Goal: Transaction & Acquisition: Register for event/course

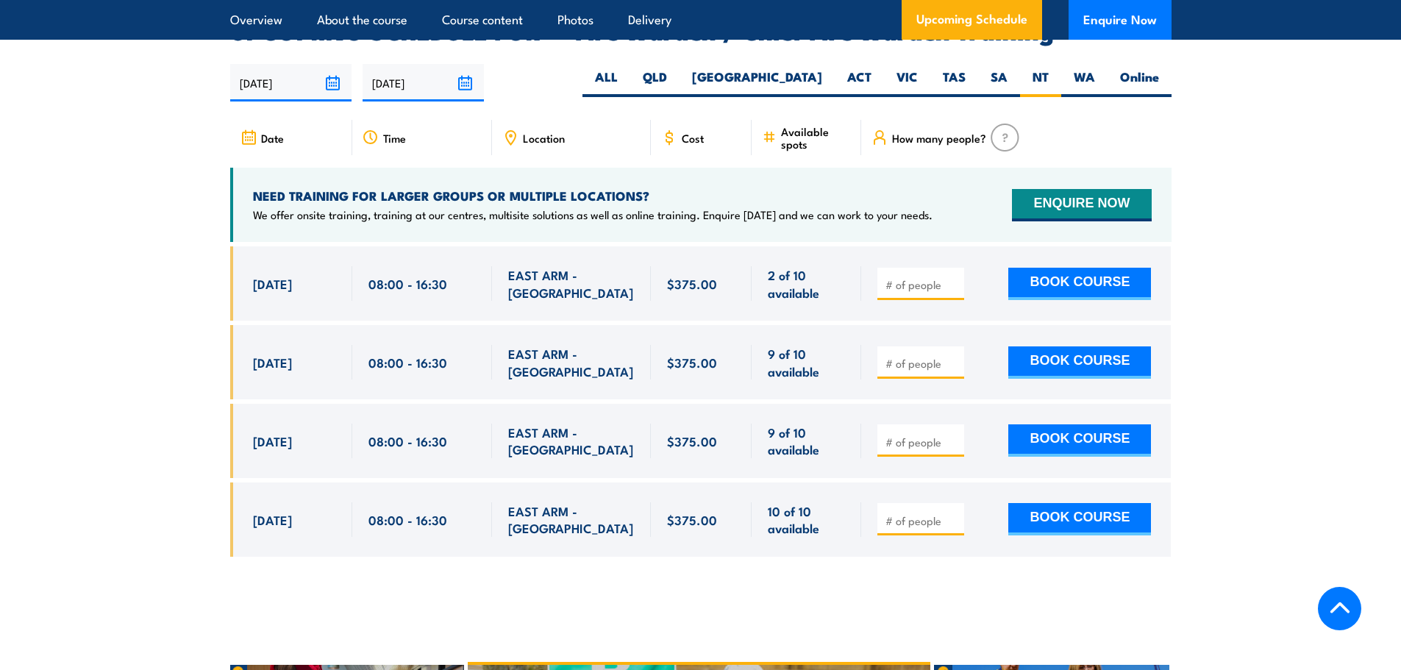
scroll to position [2606, 0]
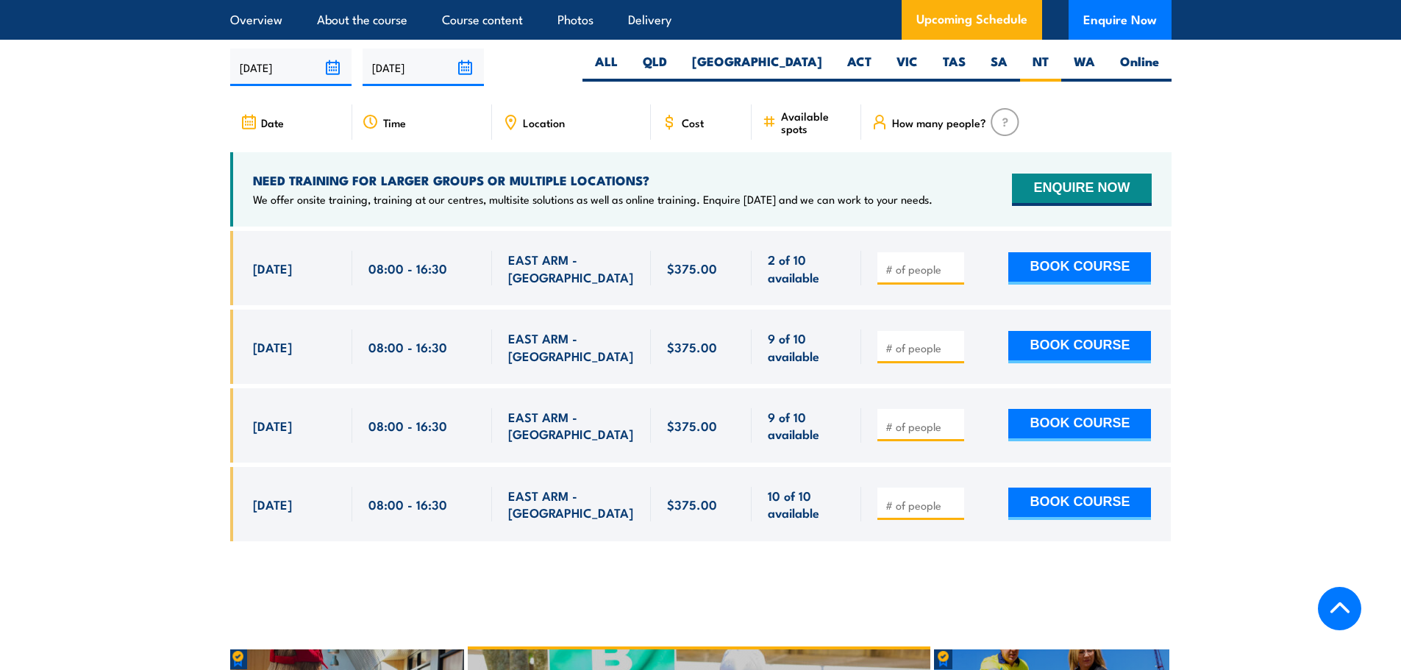
click at [907, 267] on input "number" at bounding box center [923, 269] width 74 height 15
type input "1"
click at [953, 262] on input "1" at bounding box center [923, 269] width 74 height 15
click at [1042, 259] on button "BOOK COURSE" at bounding box center [1080, 268] width 143 height 32
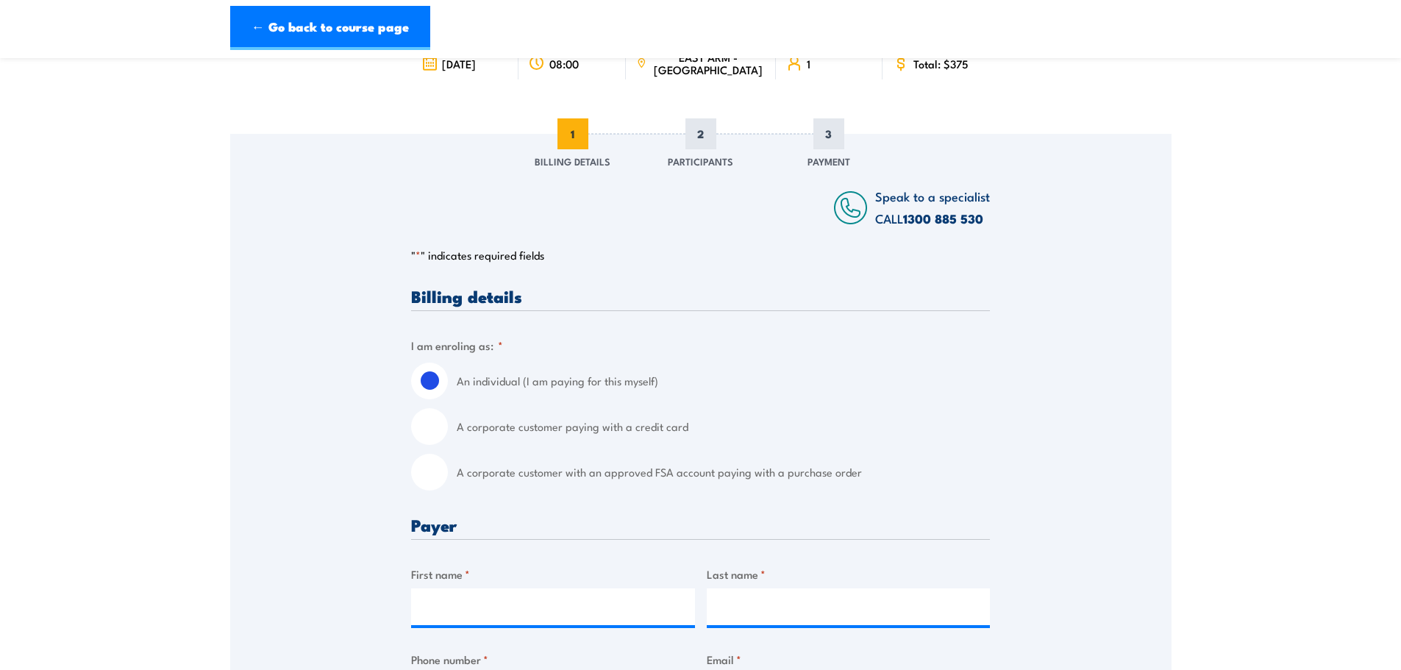
scroll to position [147, 0]
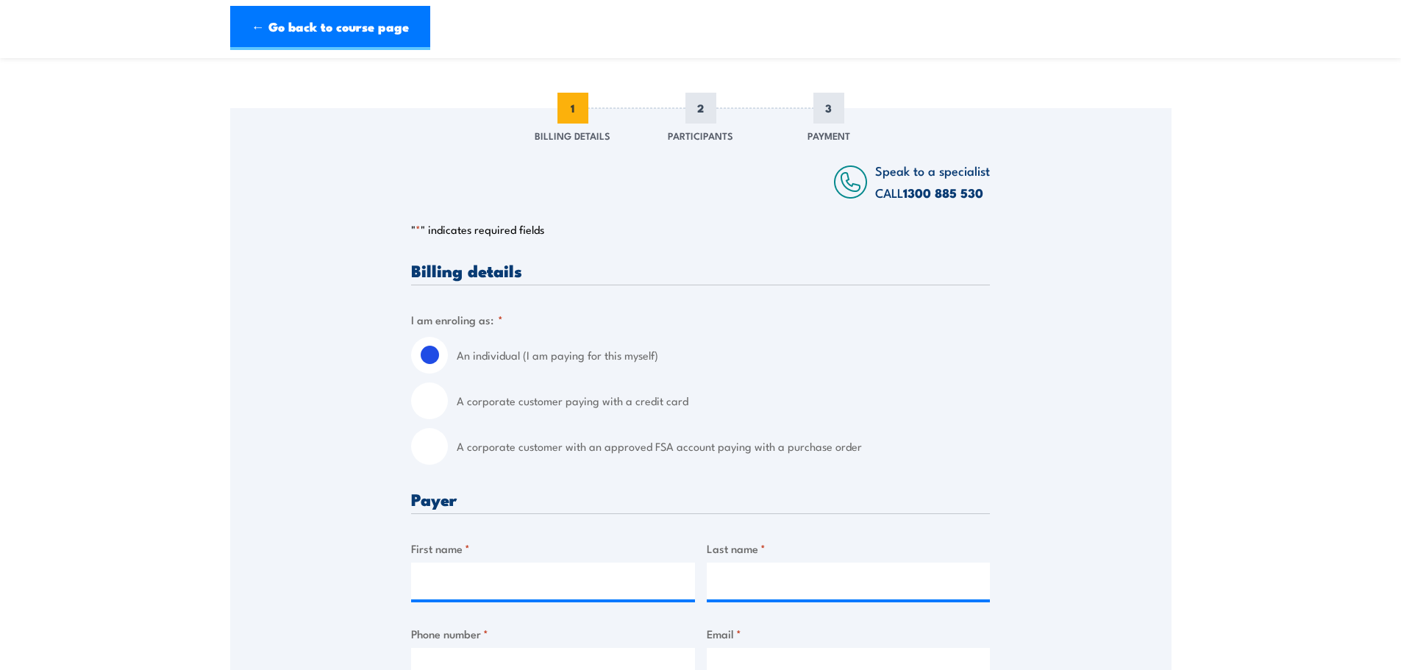
drag, startPoint x: 440, startPoint y: 453, endPoint x: 449, endPoint y: 452, distance: 8.9
click at [440, 453] on input "A corporate customer with an approved FSA account paying with a purchase order" at bounding box center [429, 446] width 37 height 37
radio input "true"
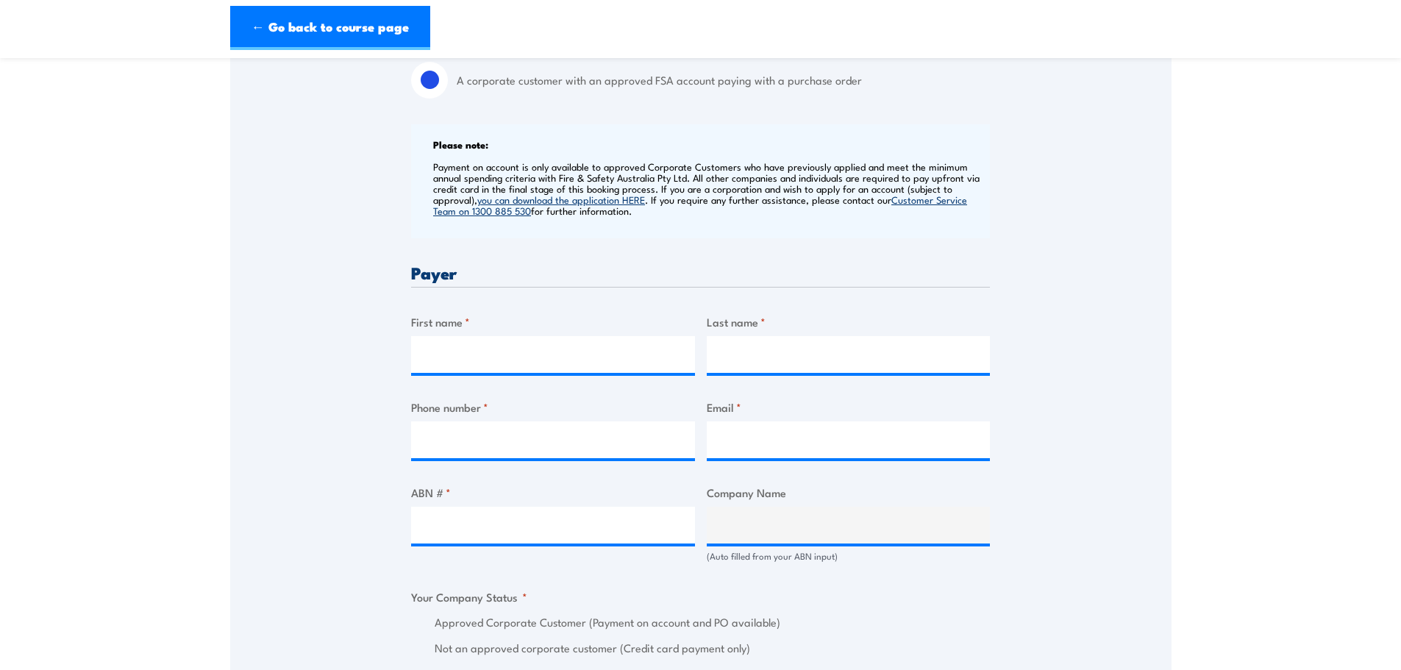
scroll to position [515, 0]
click at [550, 359] on input "First name *" at bounding box center [553, 353] width 284 height 37
type input "[PERSON_NAME]"
click at [456, 433] on input "Phone number *" at bounding box center [553, 438] width 284 height 37
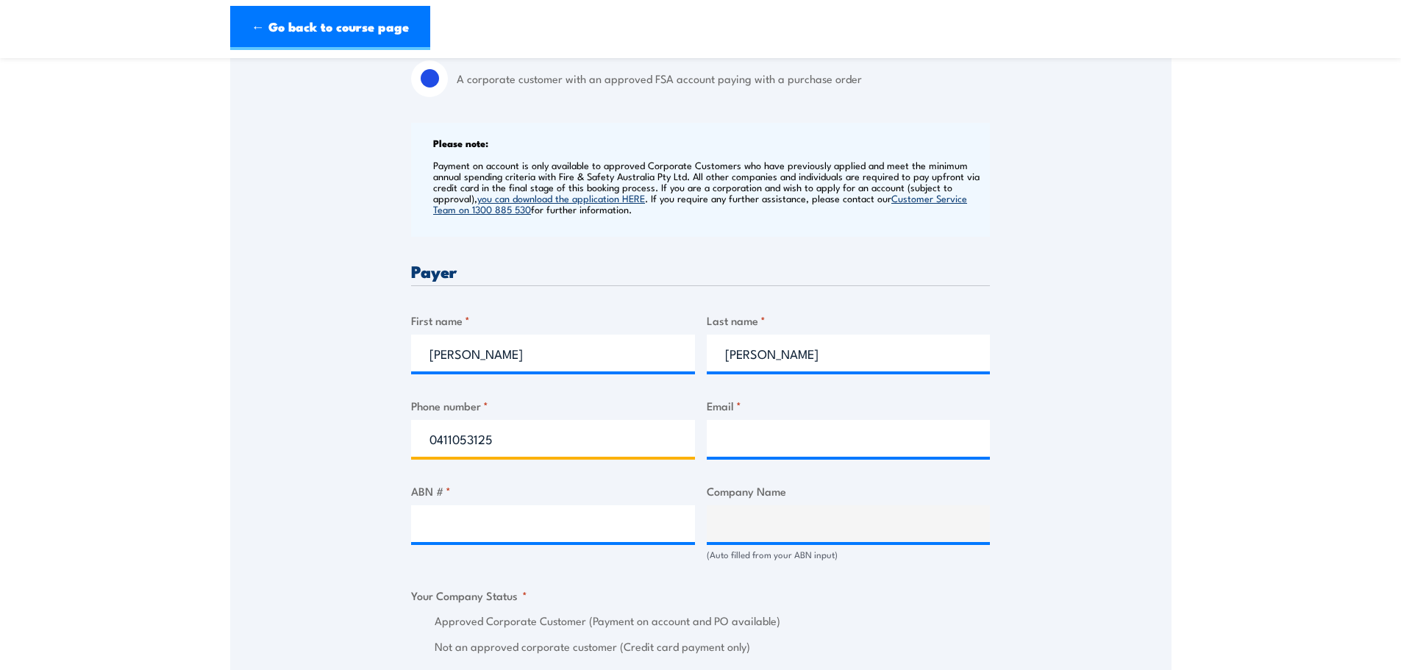
type input "0411053125"
click at [742, 443] on input "Email *" at bounding box center [849, 438] width 284 height 37
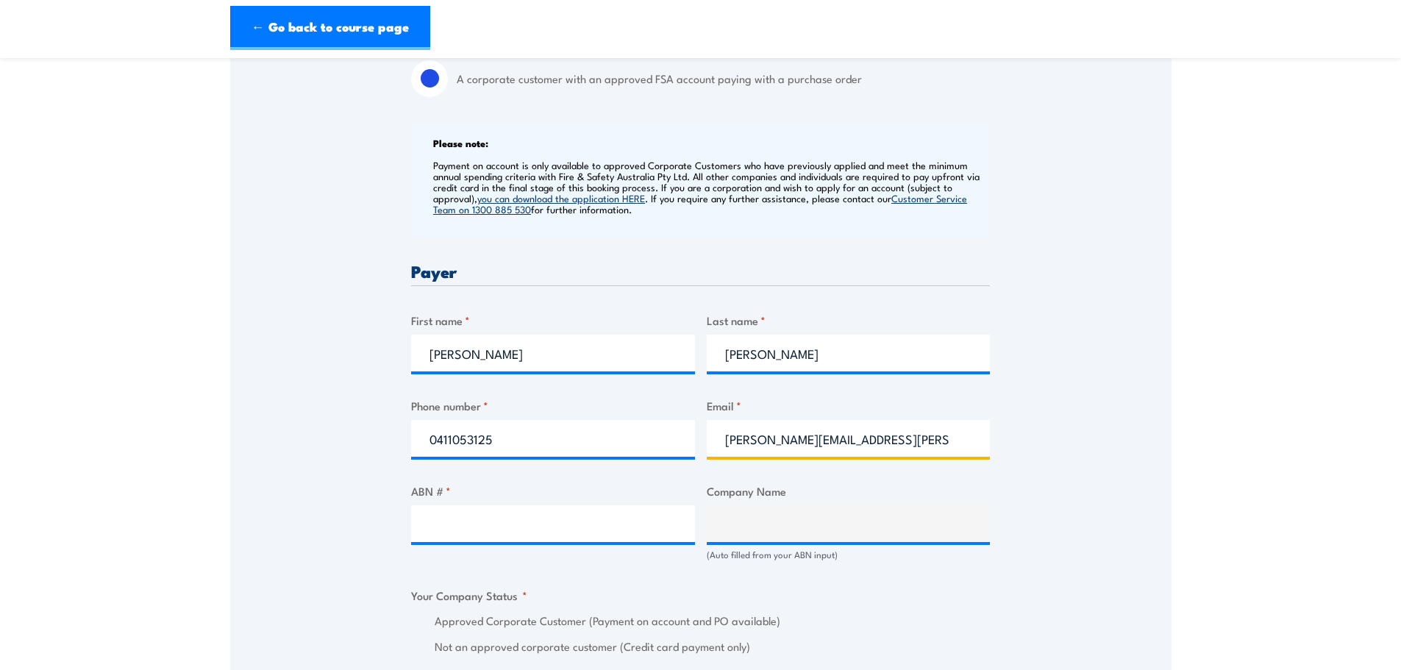
type input "[PERSON_NAME][EMAIL_ADDRESS][PERSON_NAME][DOMAIN_NAME]"
click at [585, 528] on input "ABN # *" at bounding box center [553, 523] width 284 height 37
type input "62 622 444 544"
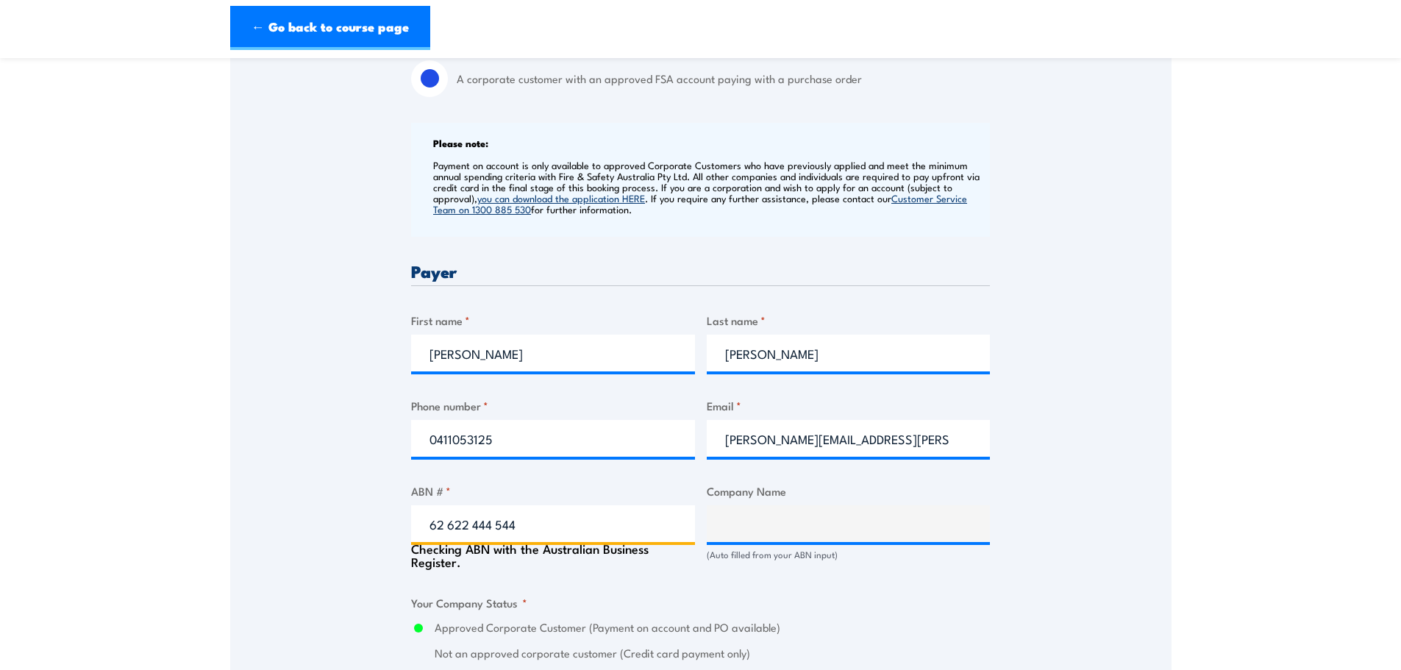
type input "KAPITOL GROUP PTY LTD"
radio input "true"
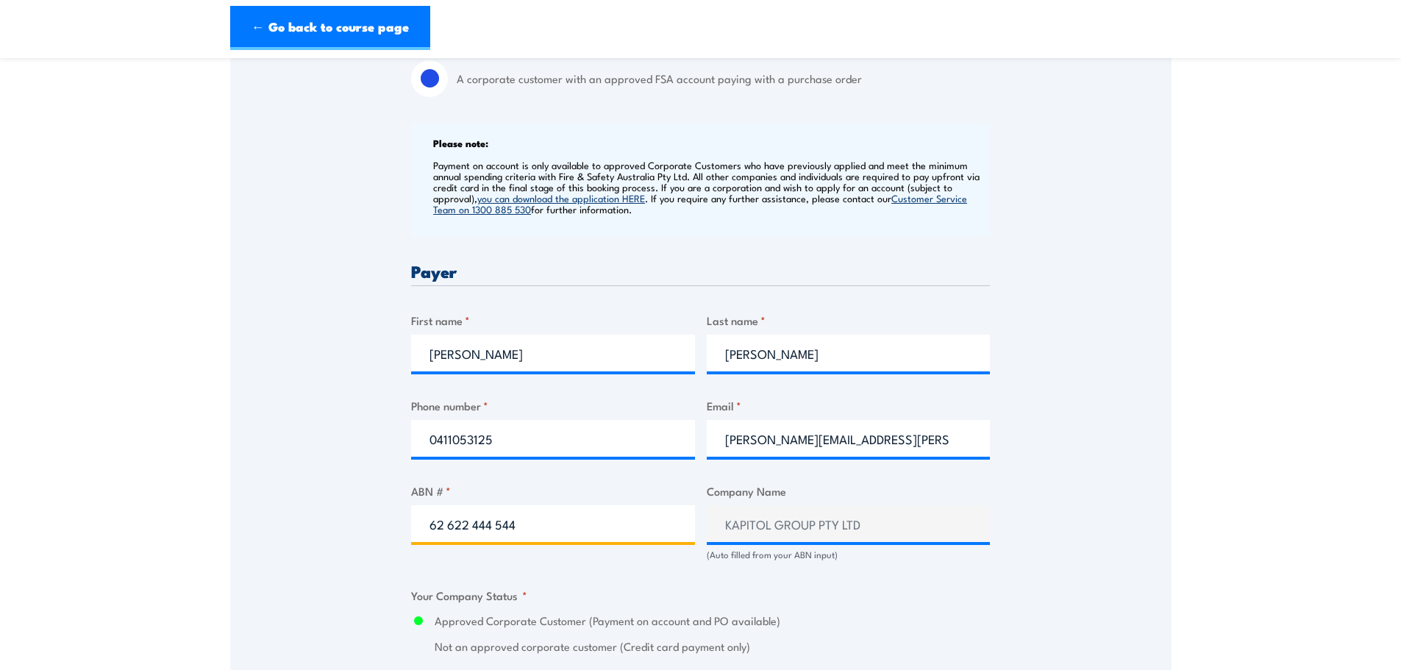
type input "62 622 444 544"
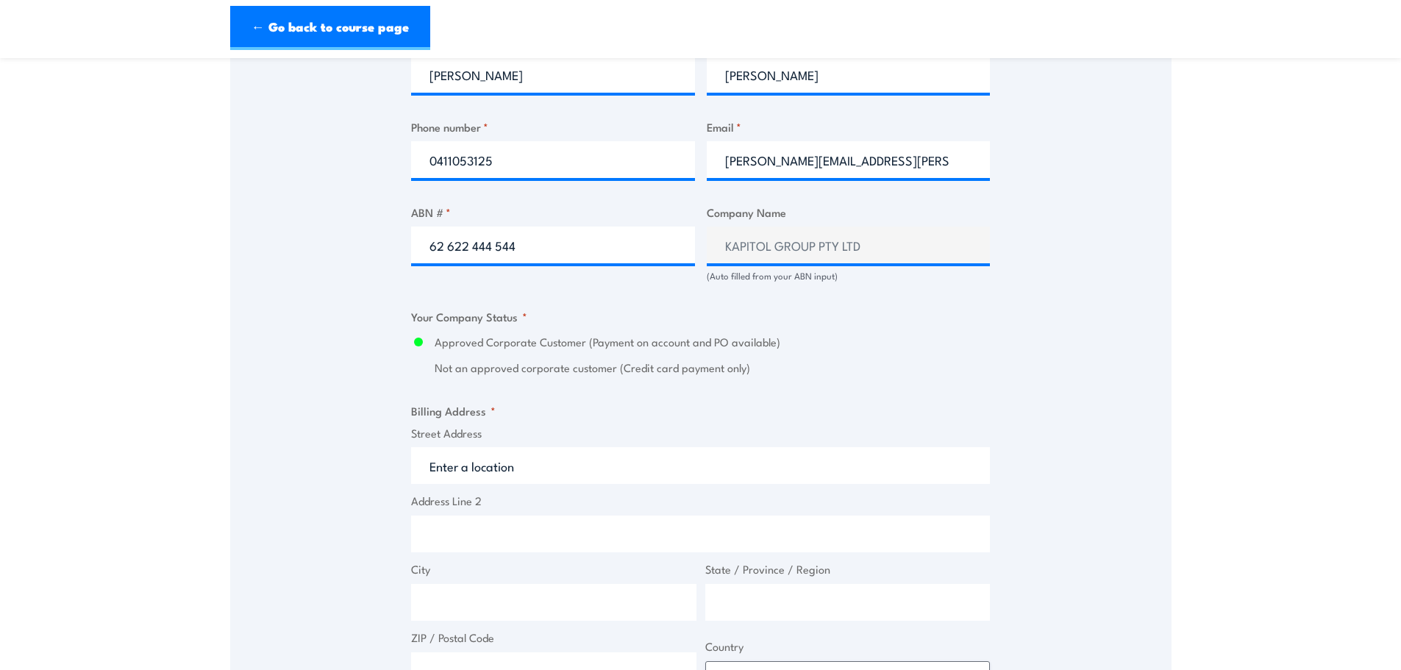
scroll to position [883, 0]
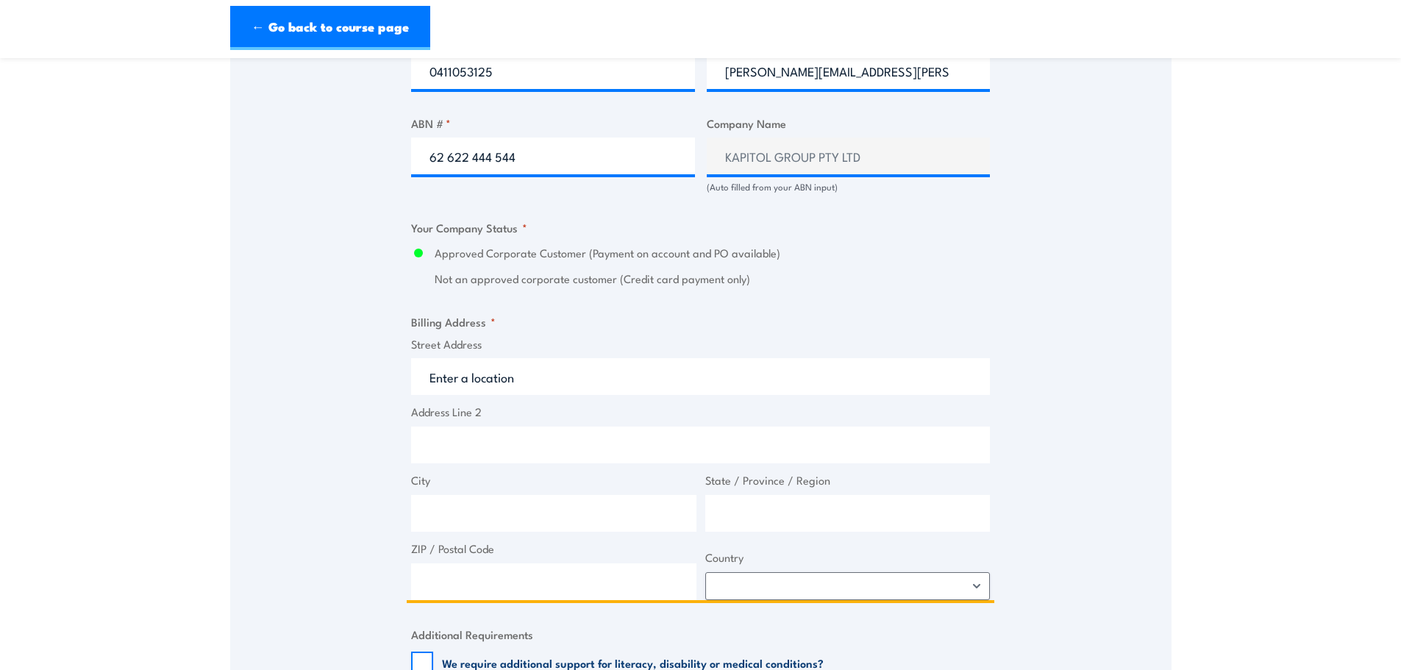
click at [474, 368] on input "Street Address" at bounding box center [700, 376] width 579 height 37
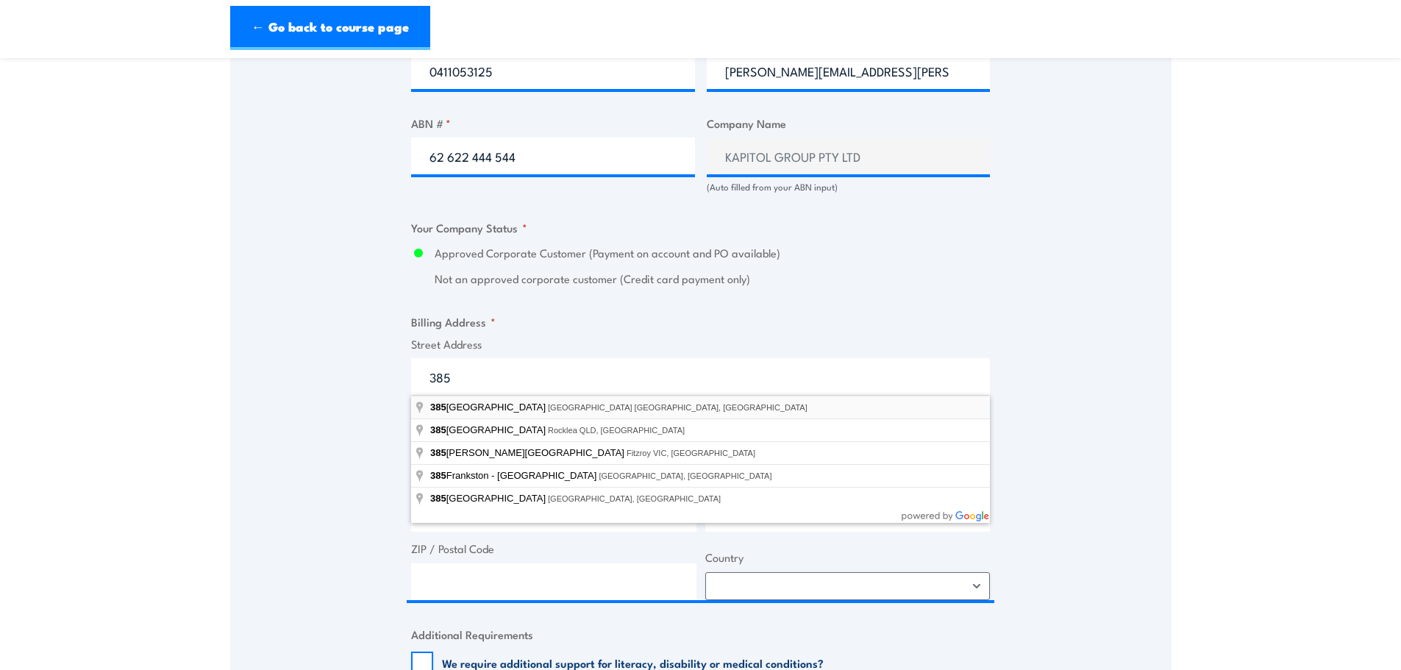
type input "[STREET_ADDRESS]"
type input "[GEOGRAPHIC_DATA]"
type input "Victoria"
type input "3000"
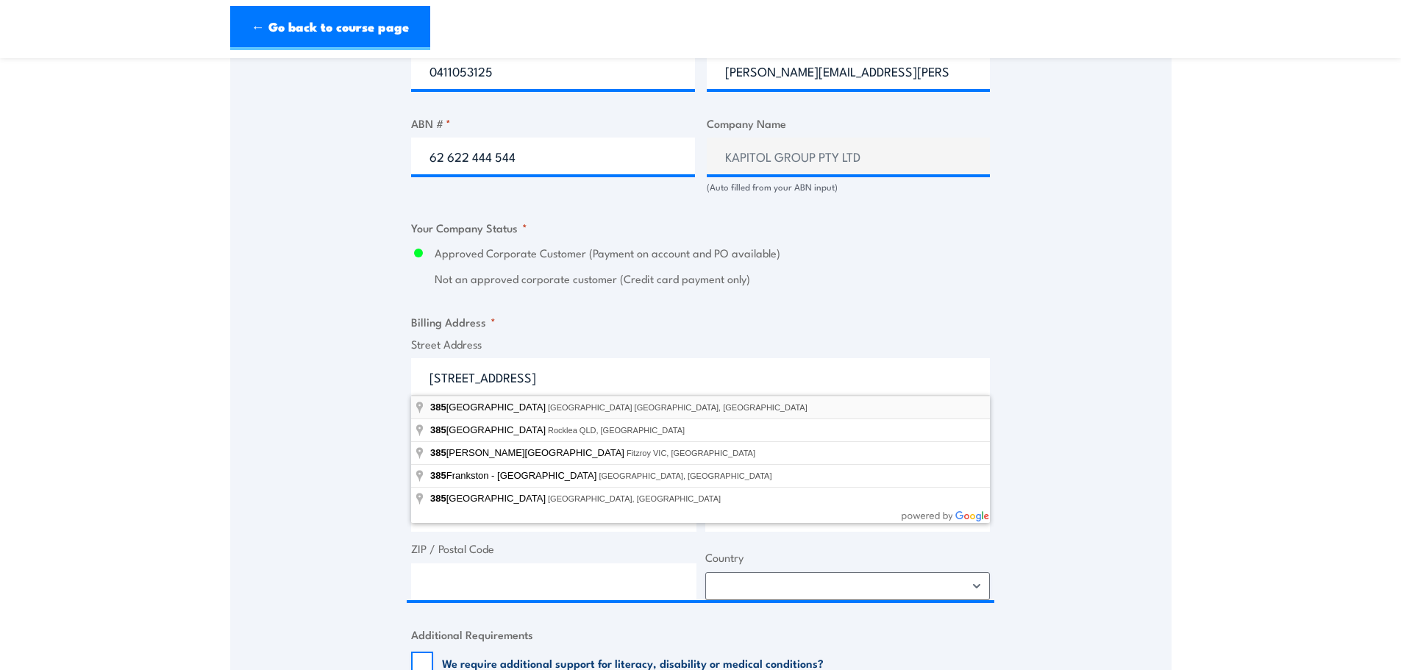
select select "[GEOGRAPHIC_DATA]"
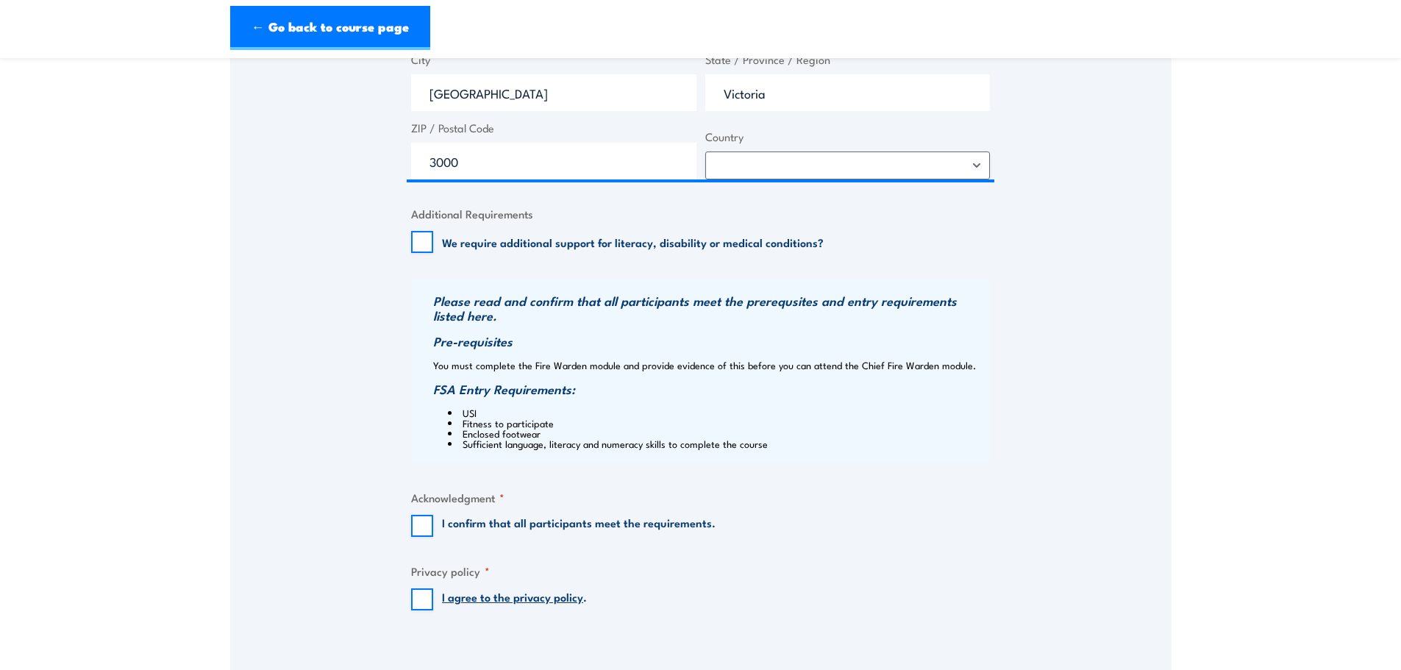
scroll to position [1324, 0]
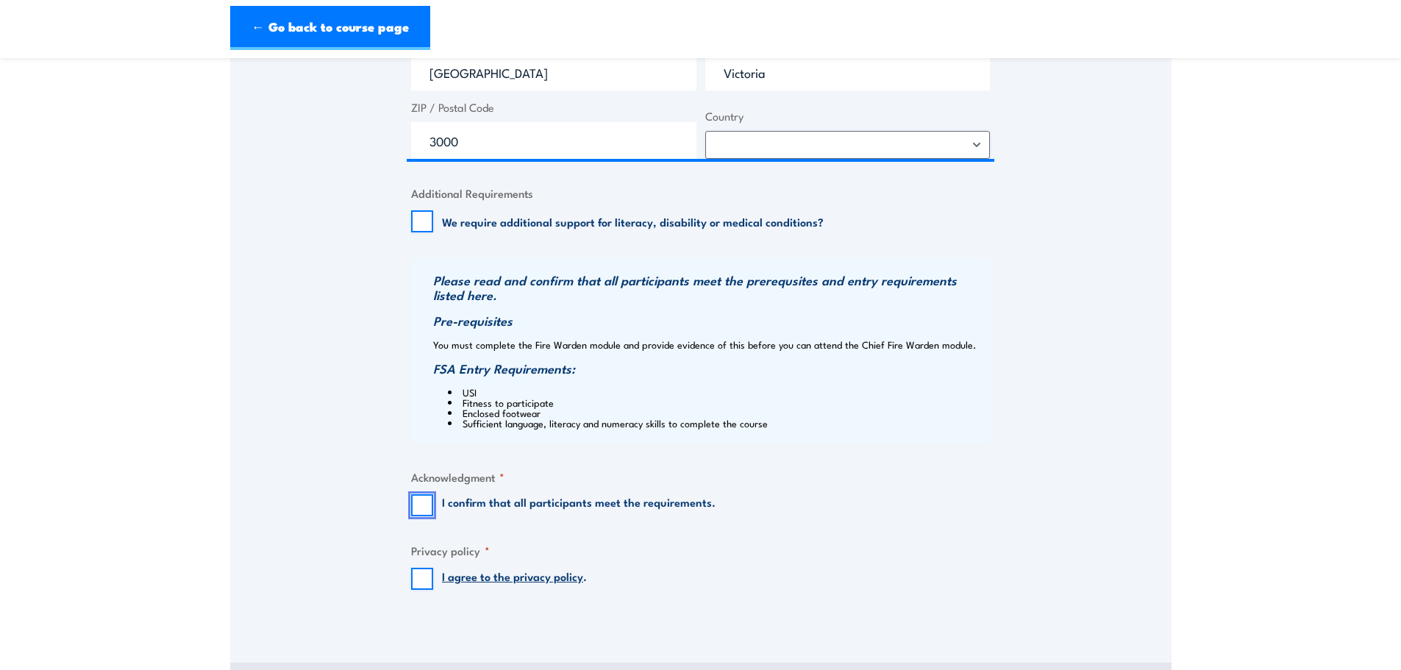
click at [424, 513] on input "I confirm that all participants meet the requirements." at bounding box center [422, 505] width 22 height 22
checkbox input "true"
click at [421, 574] on input "I agree to the privacy policy ." at bounding box center [422, 579] width 22 height 22
checkbox input "true"
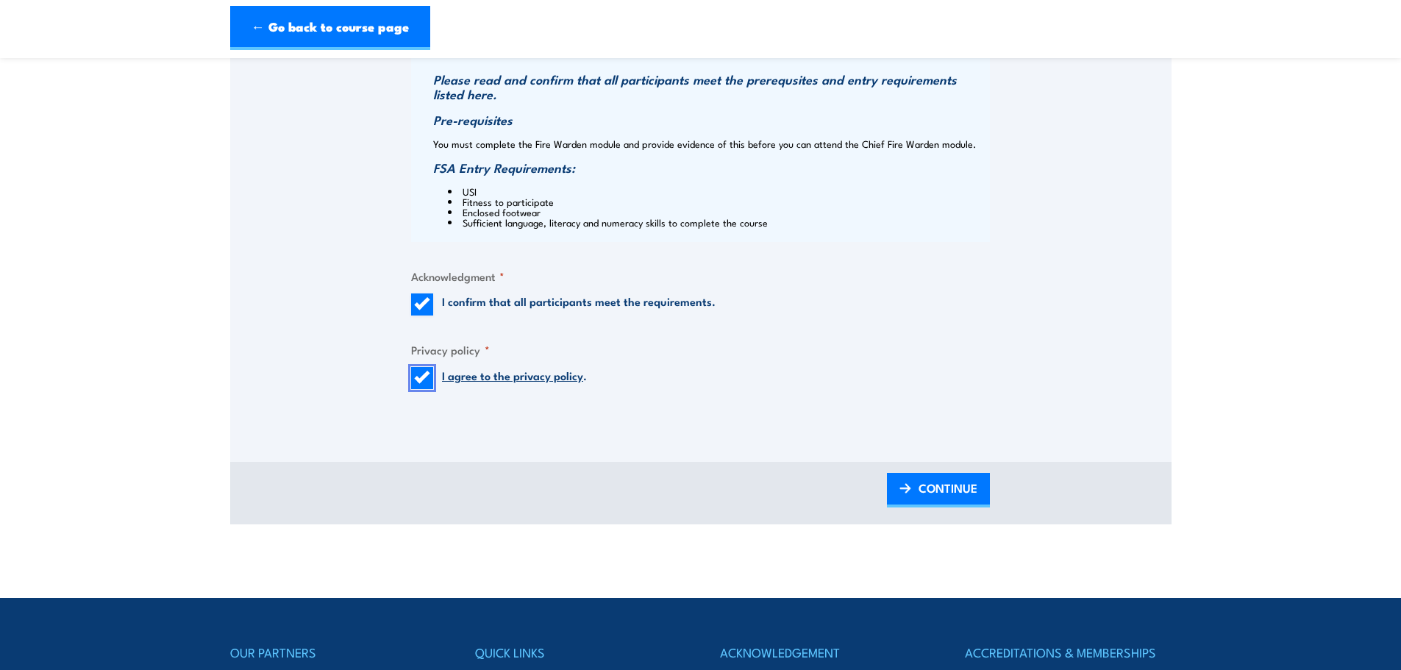
scroll to position [1545, 0]
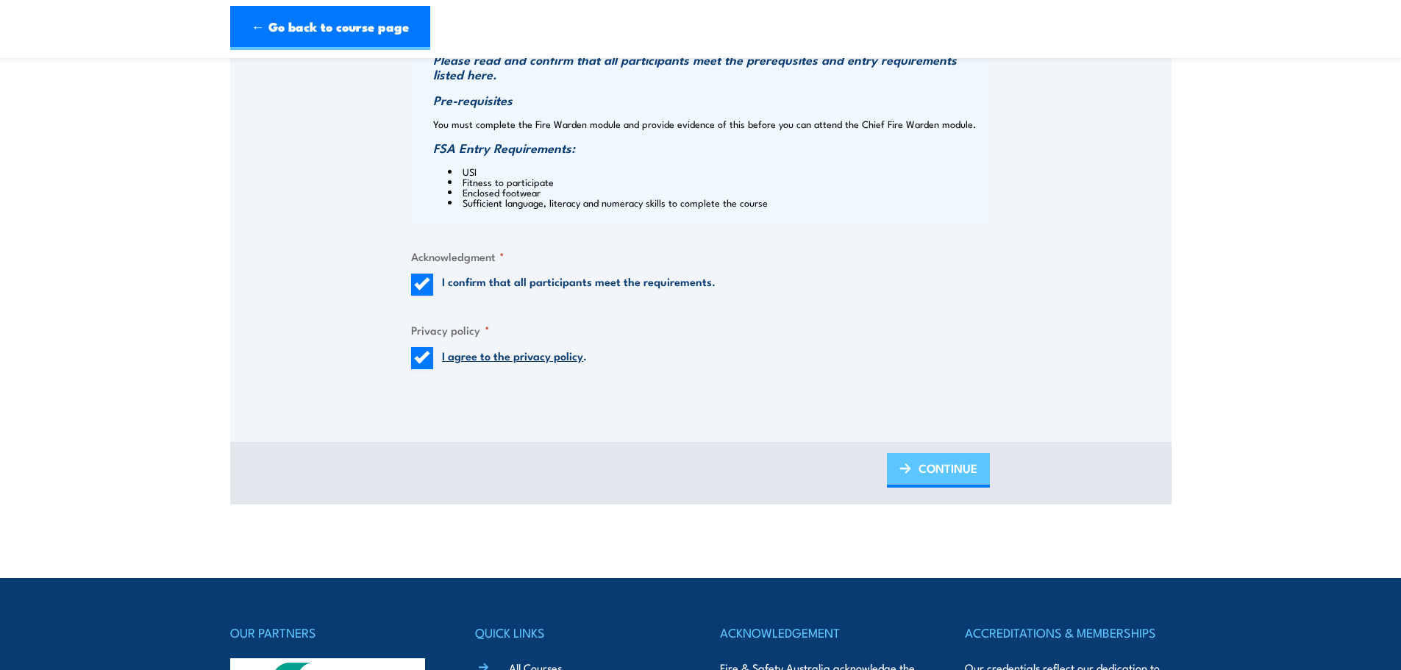
click at [962, 472] on span "CONTINUE" at bounding box center [948, 468] width 59 height 39
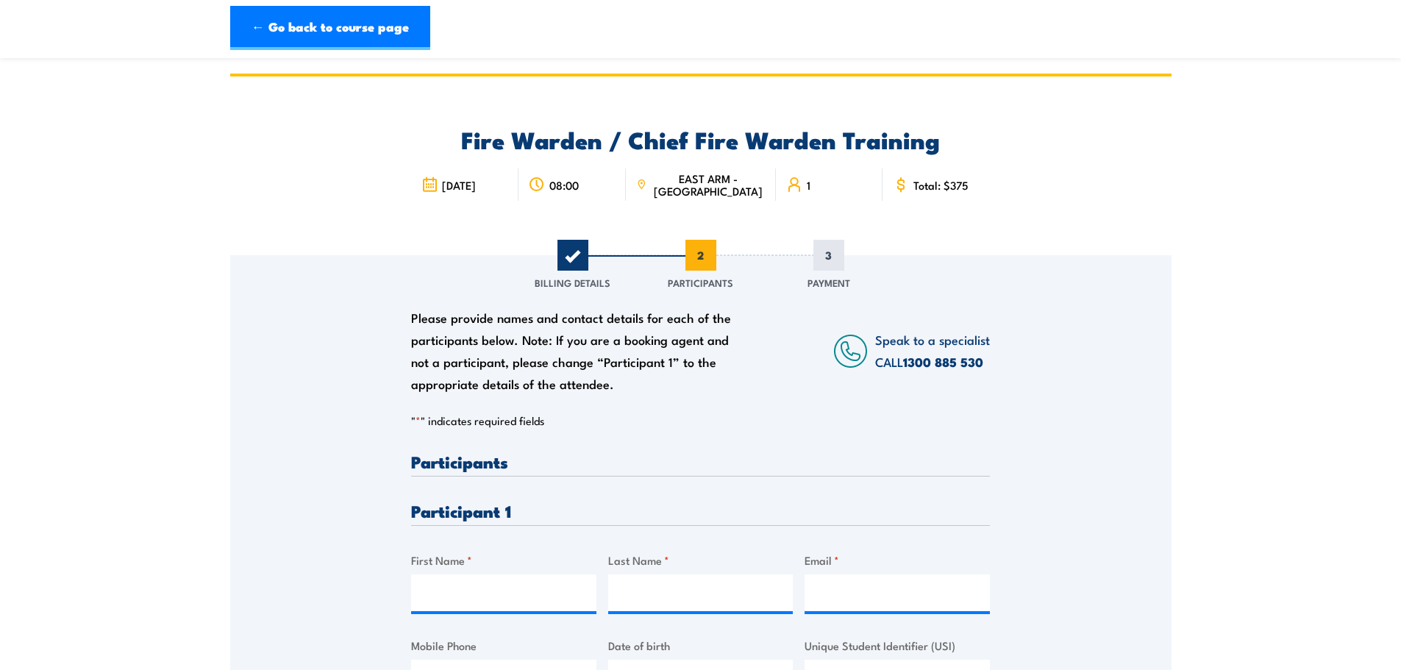
scroll to position [147, 0]
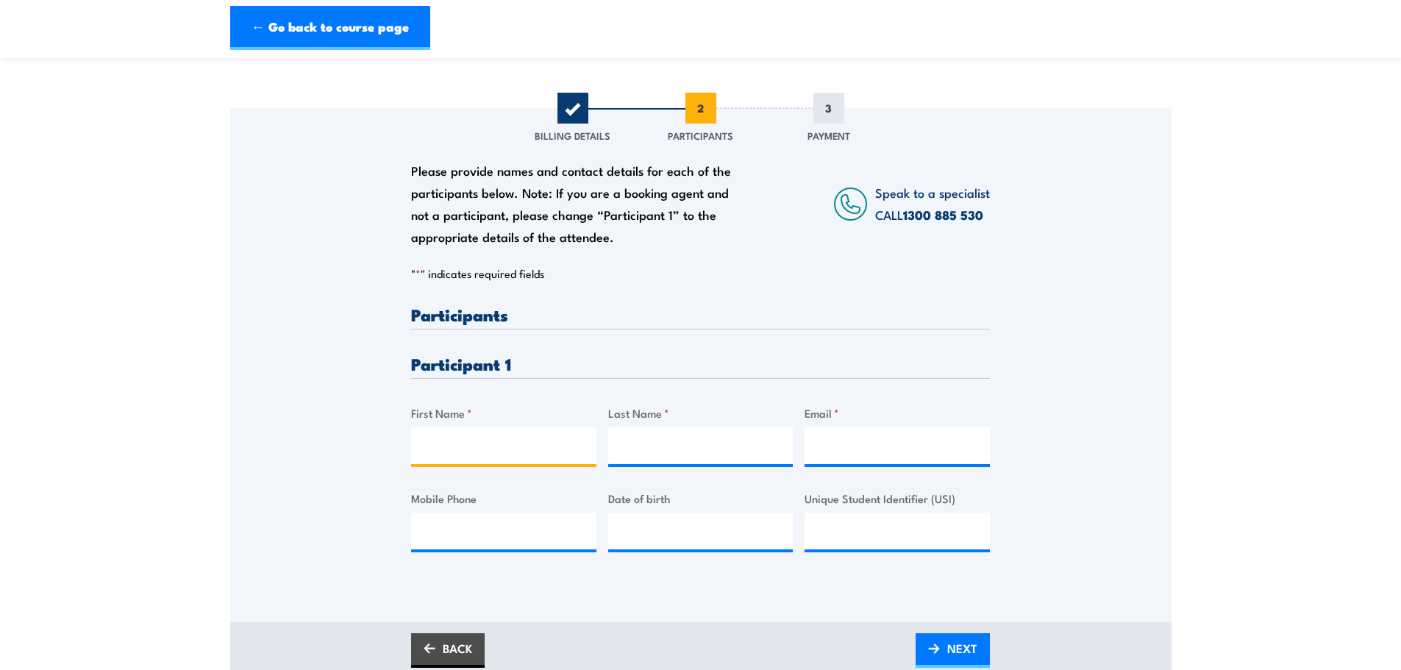
click at [478, 446] on input "First Name *" at bounding box center [503, 445] width 185 height 37
type input "[PERSON_NAME]"
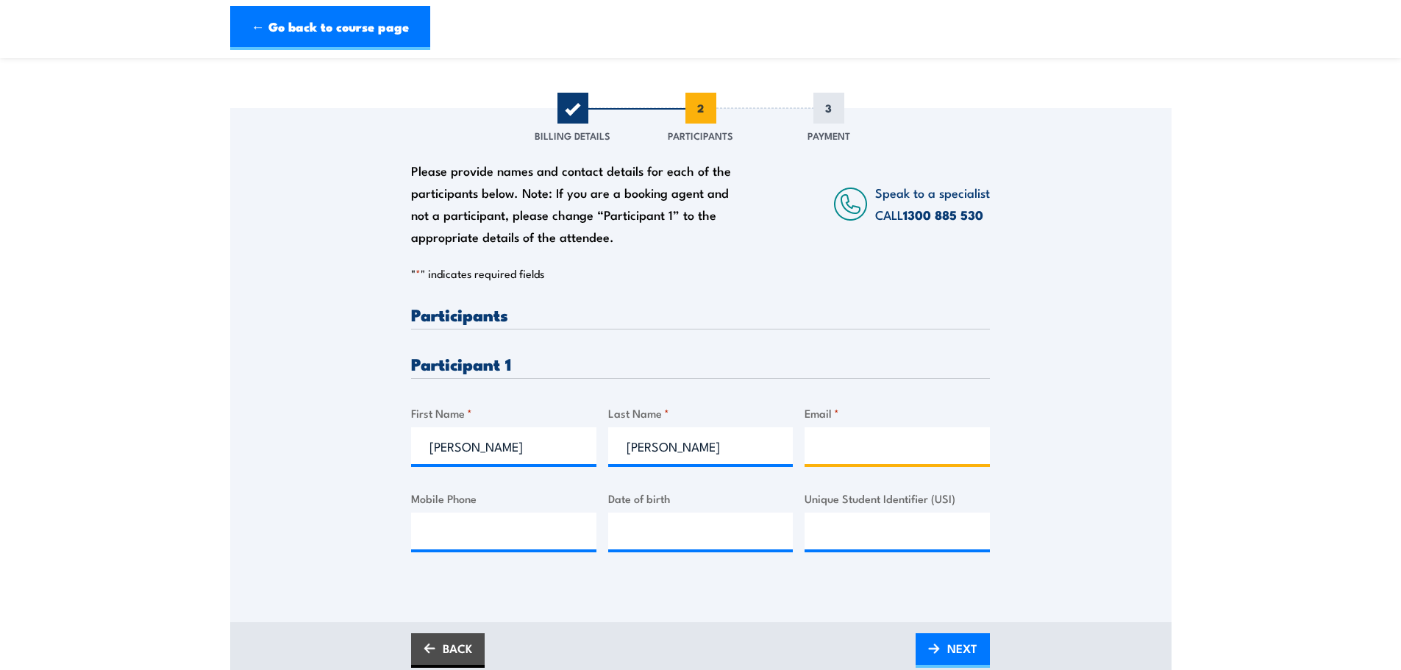
click at [814, 447] on input "Email *" at bounding box center [897, 445] width 185 height 37
type input "[PERSON_NAME][EMAIL_ADDRESS][PERSON_NAME][DOMAIN_NAME]"
click at [549, 533] on input "Mobile Phone" at bounding box center [503, 531] width 185 height 37
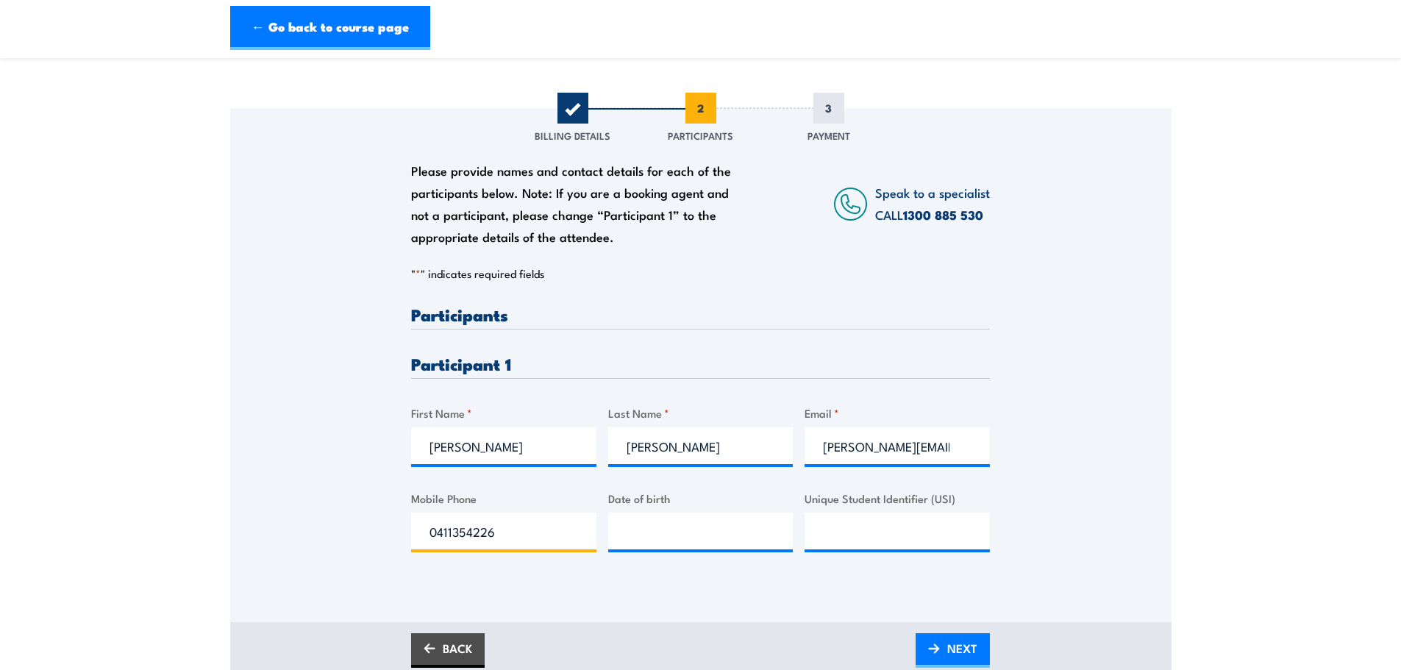
type input "0411354226"
type input "__/__/____"
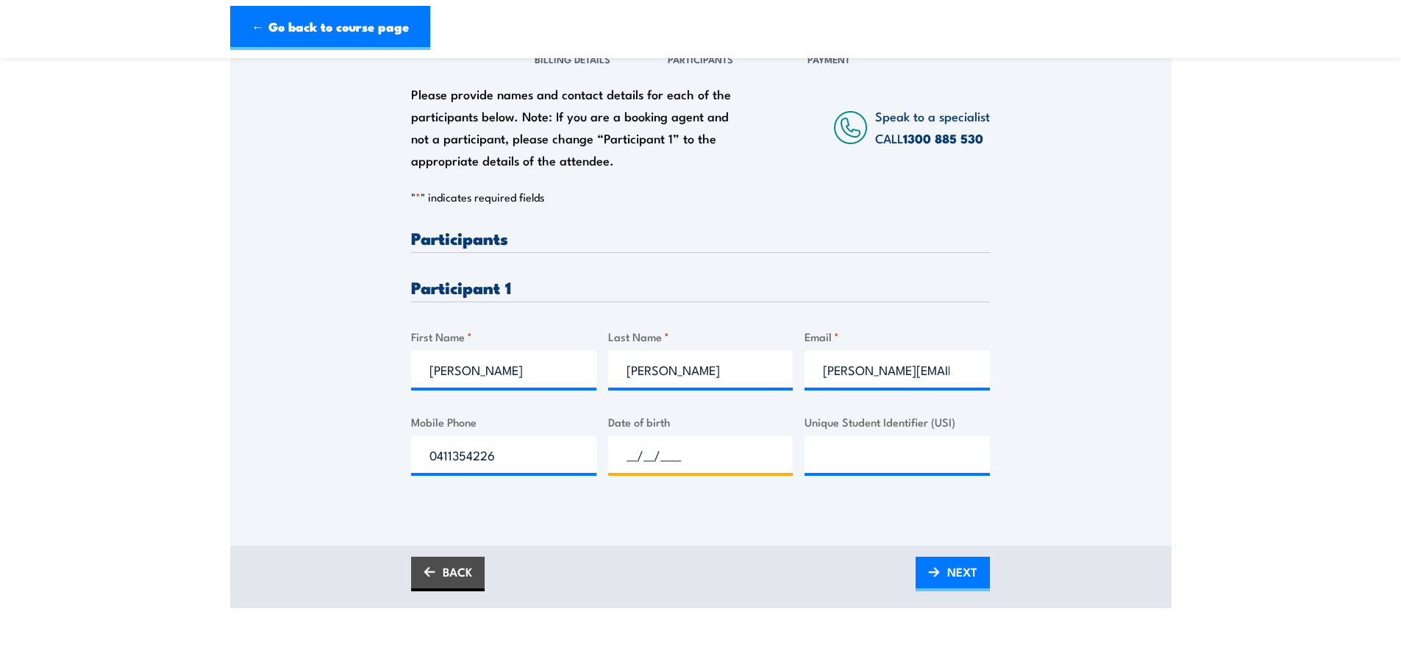
scroll to position [294, 0]
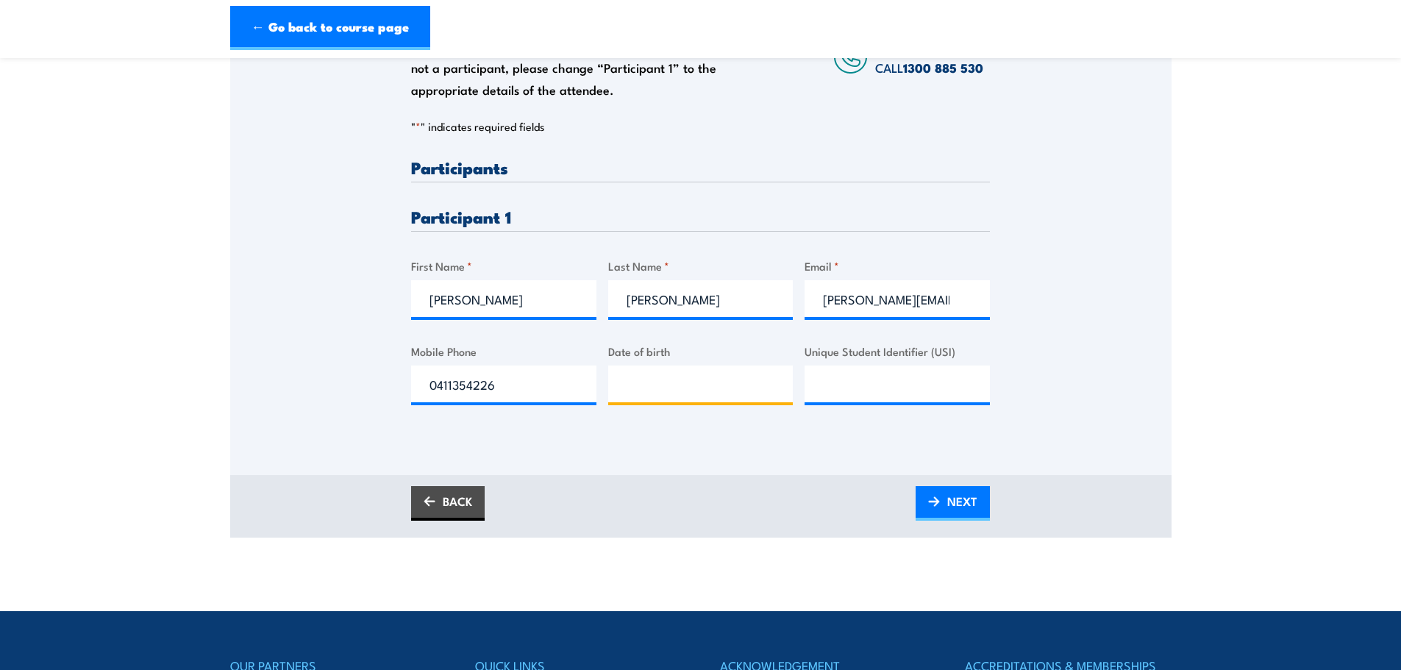
type input "__/__/____"
click at [964, 507] on span "NEXT" at bounding box center [963, 501] width 30 height 39
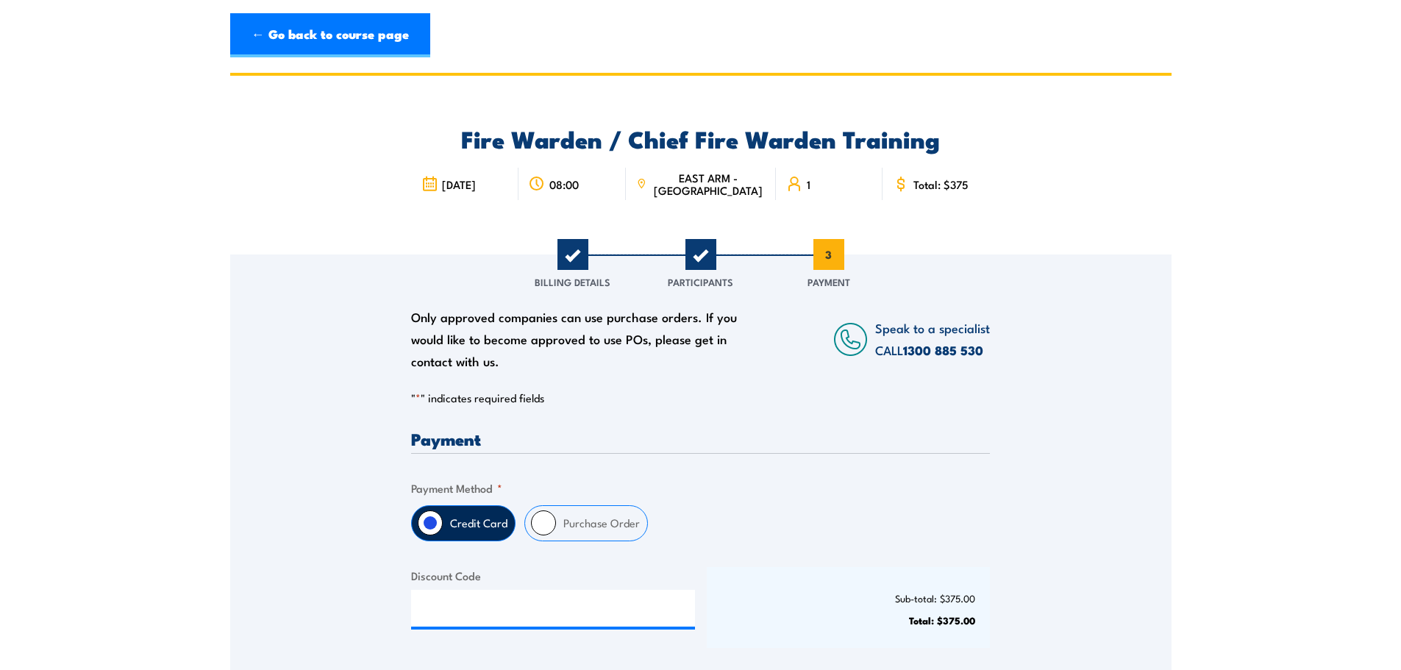
scroll to position [147, 0]
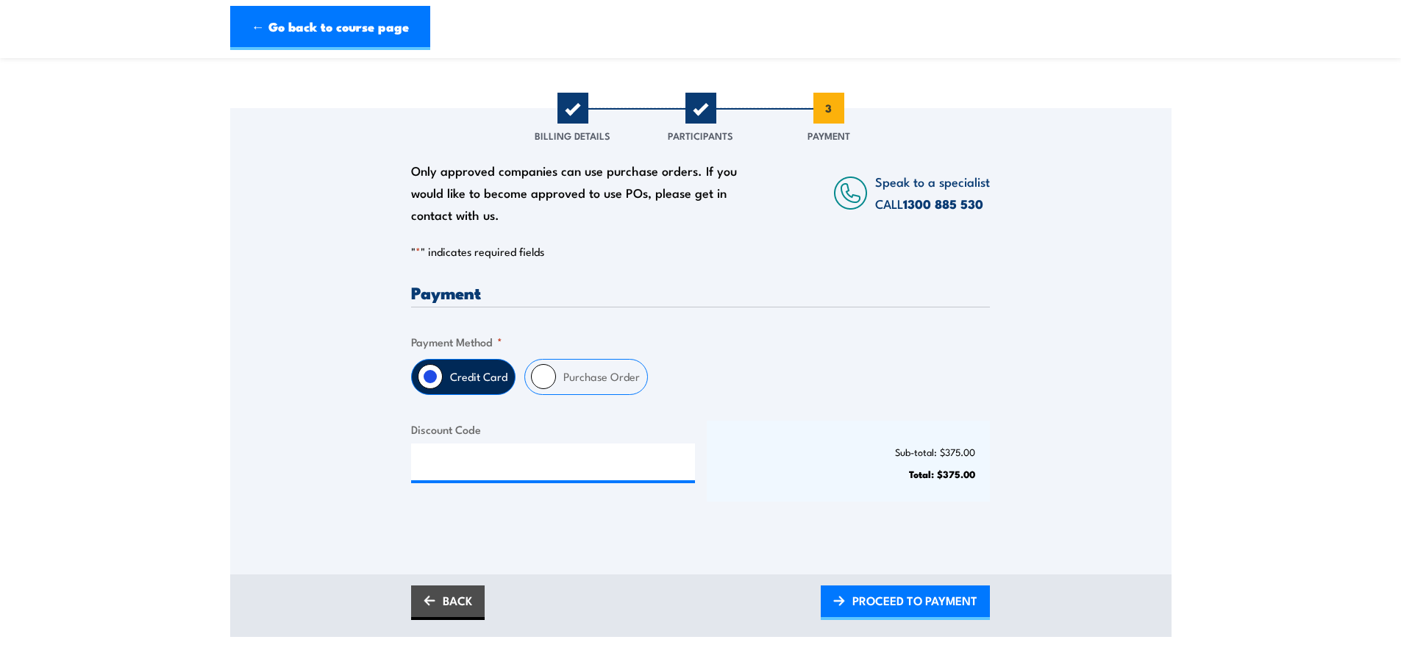
click at [610, 388] on label "Purchase Order" at bounding box center [601, 377] width 91 height 35
click at [556, 388] on input "Purchase Order" at bounding box center [543, 376] width 25 height 25
radio input "true"
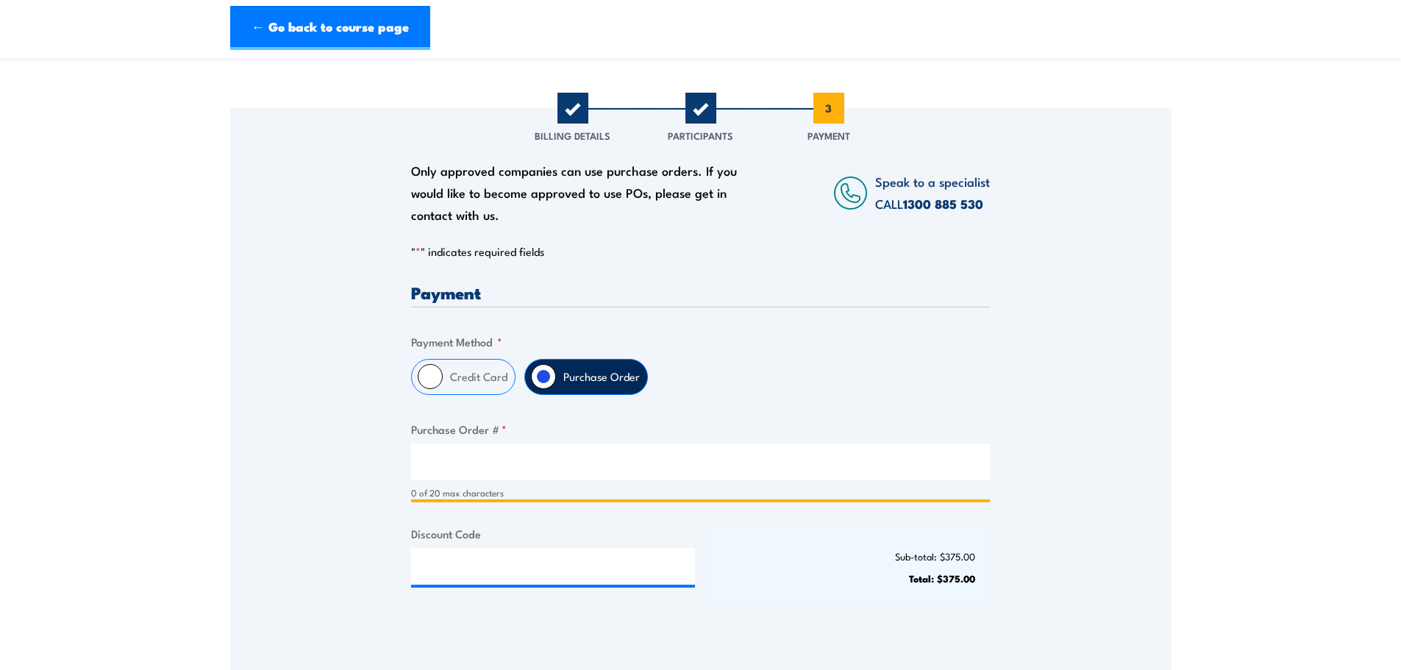
click at [443, 452] on input "Purchase Order # *" at bounding box center [700, 462] width 579 height 37
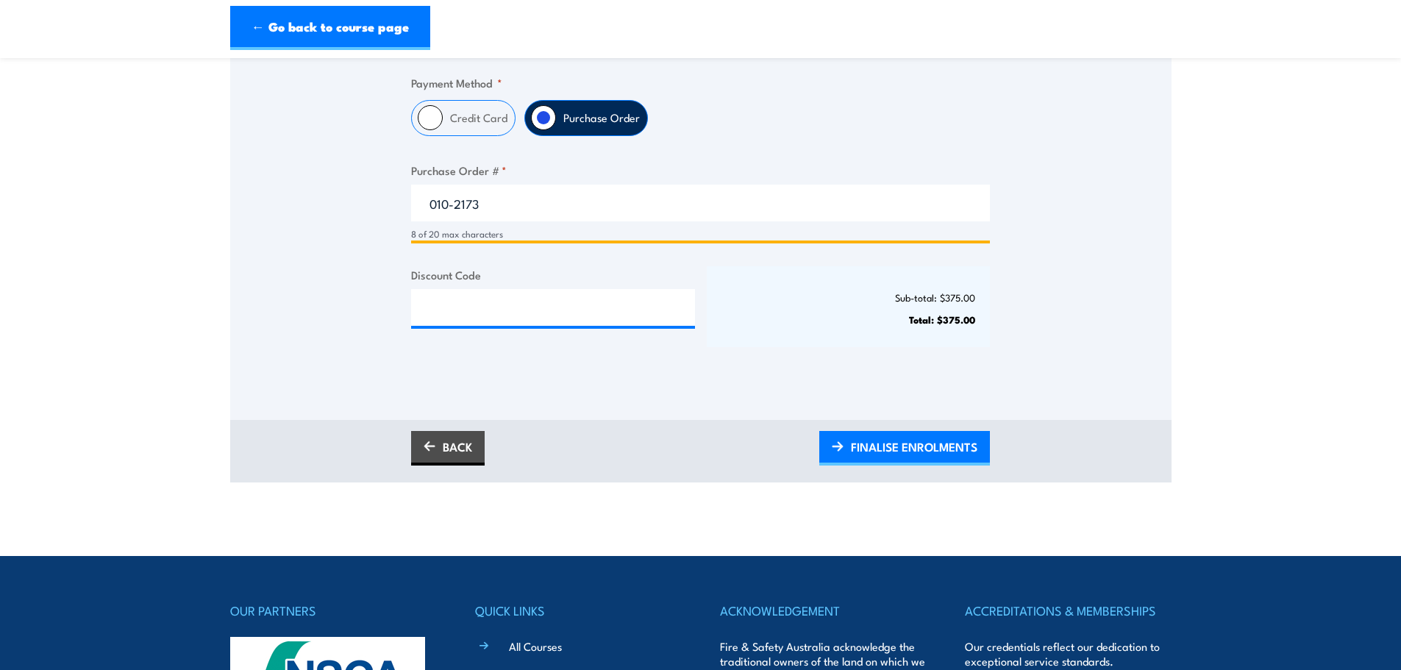
scroll to position [441, 0]
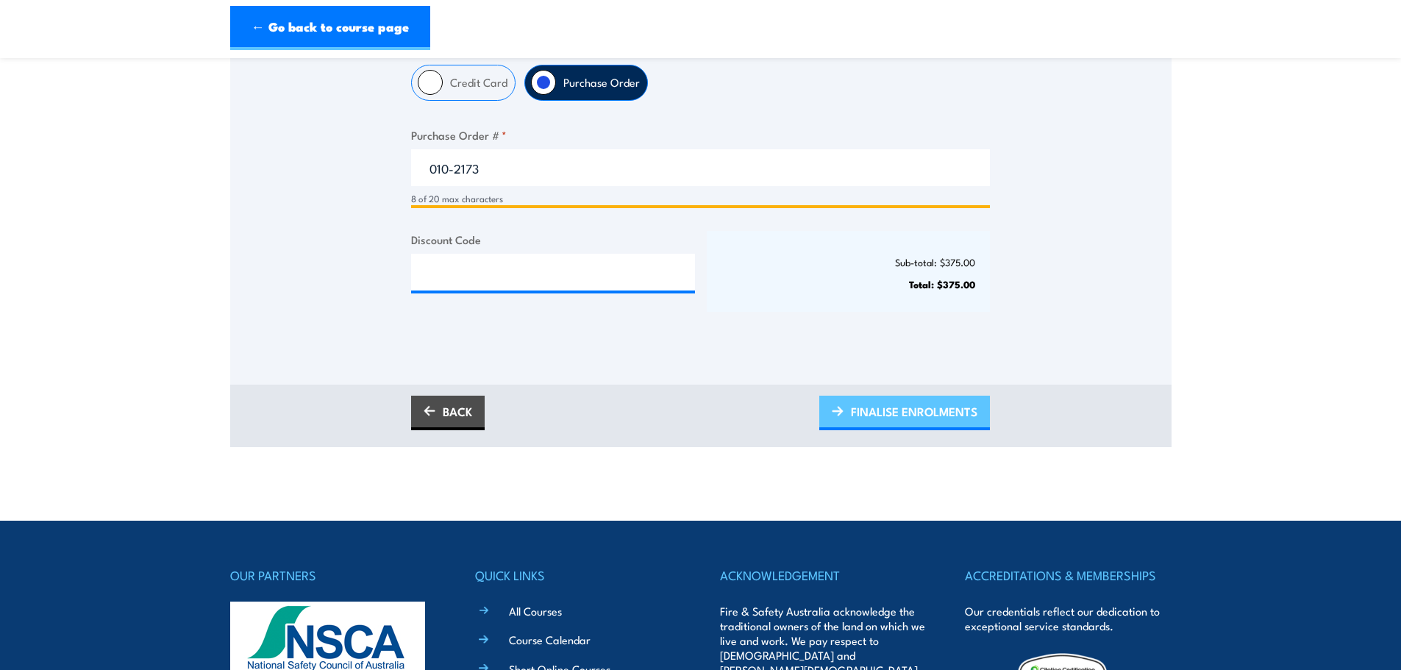
type input "010-2173"
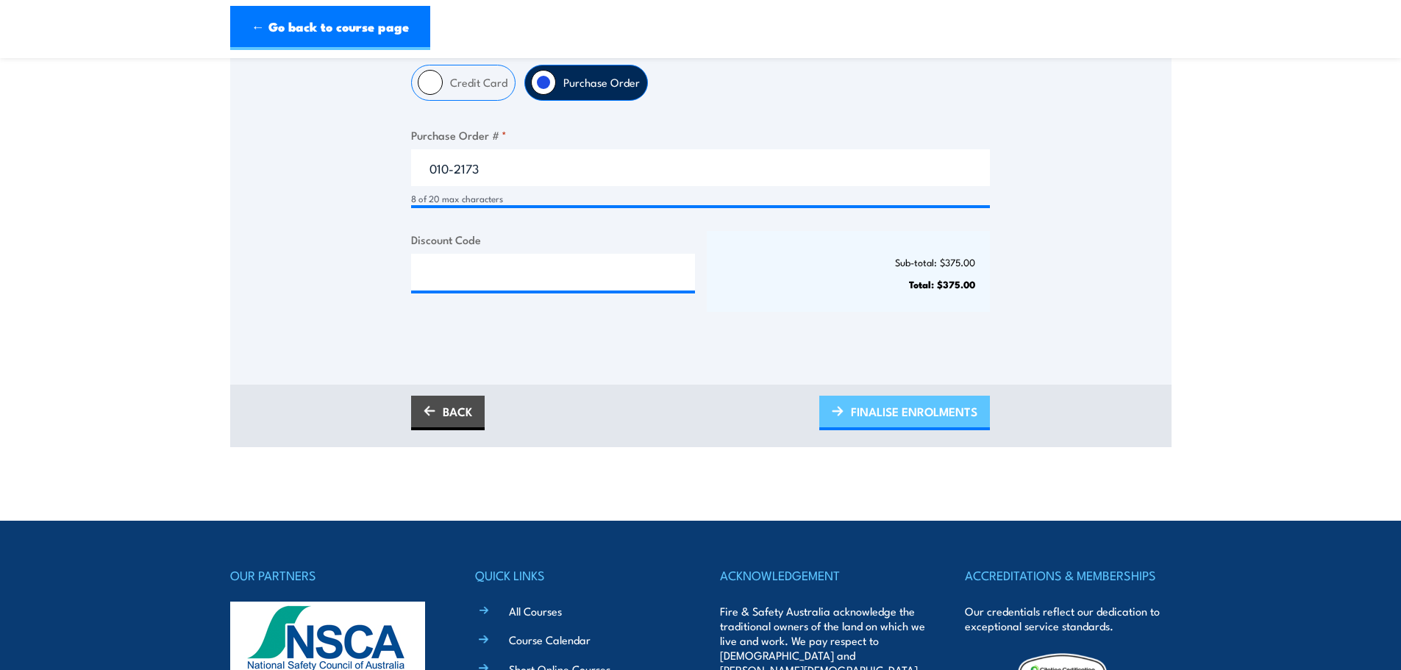
click at [917, 409] on span "FINALISE ENROLMENTS" at bounding box center [914, 411] width 127 height 39
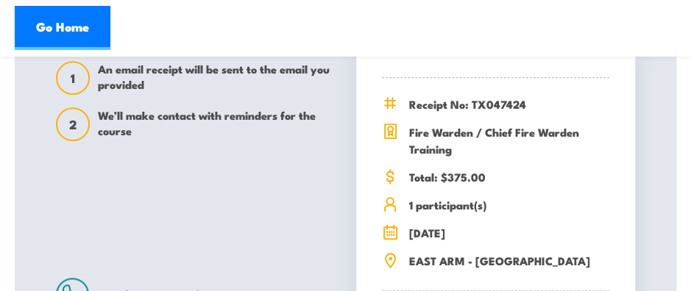
scroll to position [394, 0]
